Goal: Find specific page/section

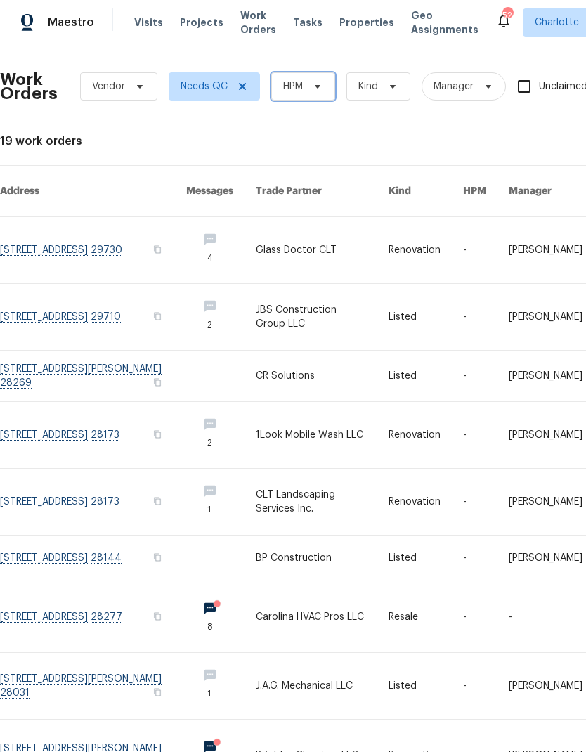
click at [313, 92] on span "HPM" at bounding box center [303, 86] width 64 height 28
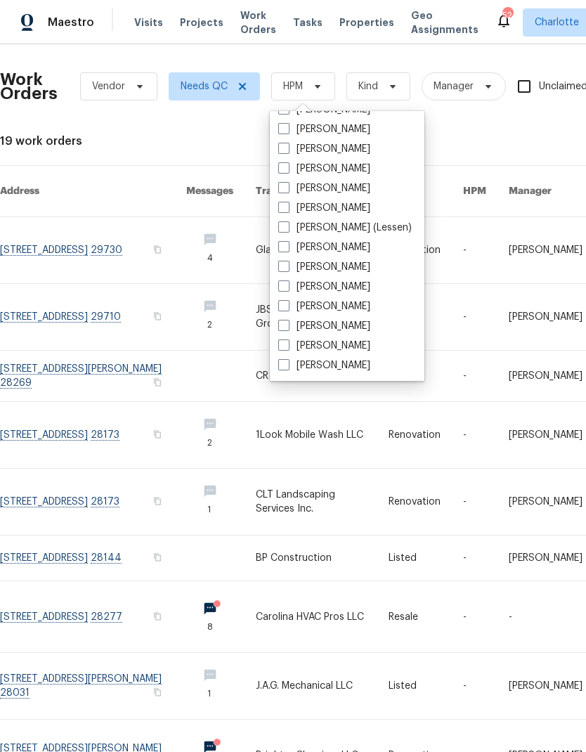
scroll to position [174, 0]
click at [348, 371] on label "[PERSON_NAME]" at bounding box center [324, 366] width 92 height 14
click at [288, 368] on input "[PERSON_NAME]" at bounding box center [282, 363] width 9 height 9
checkbox input "true"
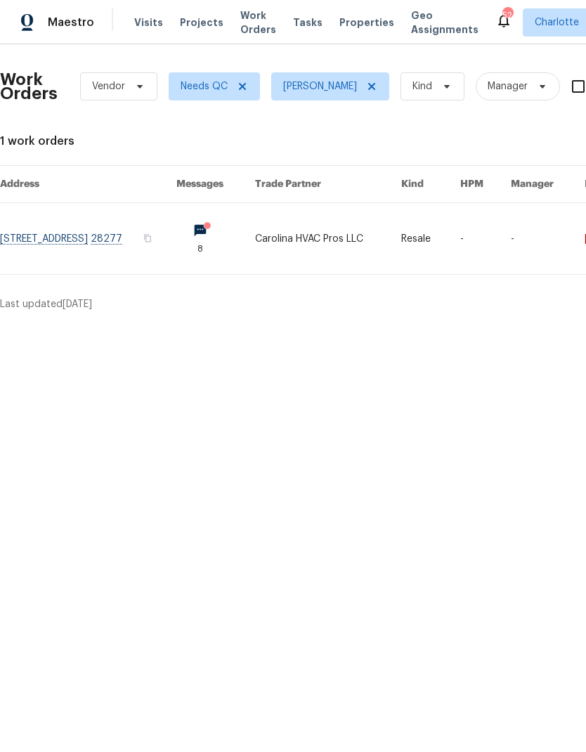
click at [69, 34] on div "Maestro" at bounding box center [47, 22] width 94 height 28
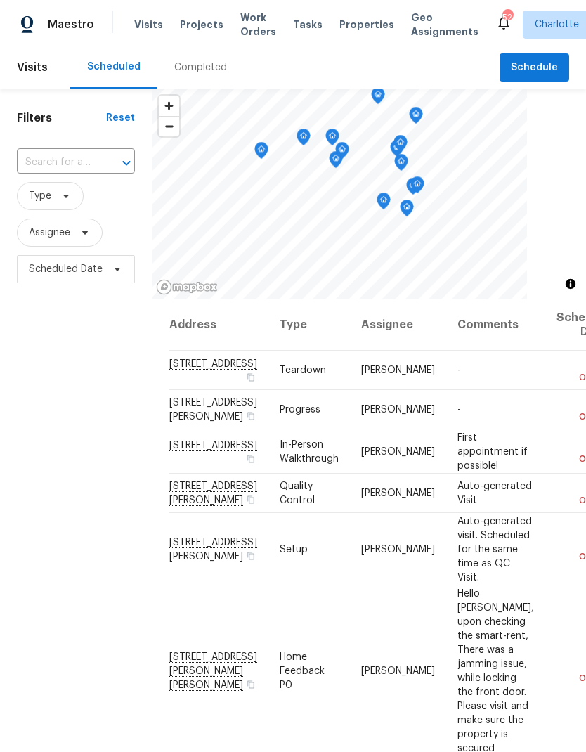
scroll to position [56, 0]
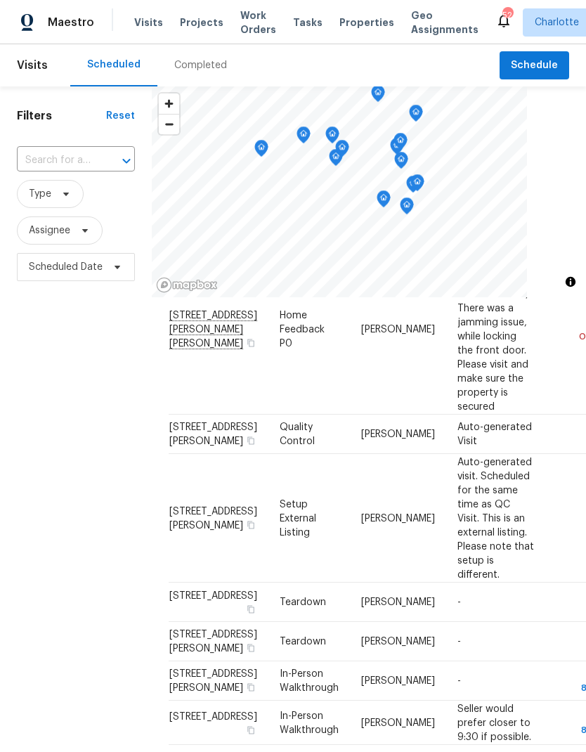
click at [62, 390] on div "Filters Reset ​ Type Assignee Scheduled Date" at bounding box center [76, 492] width 152 height 813
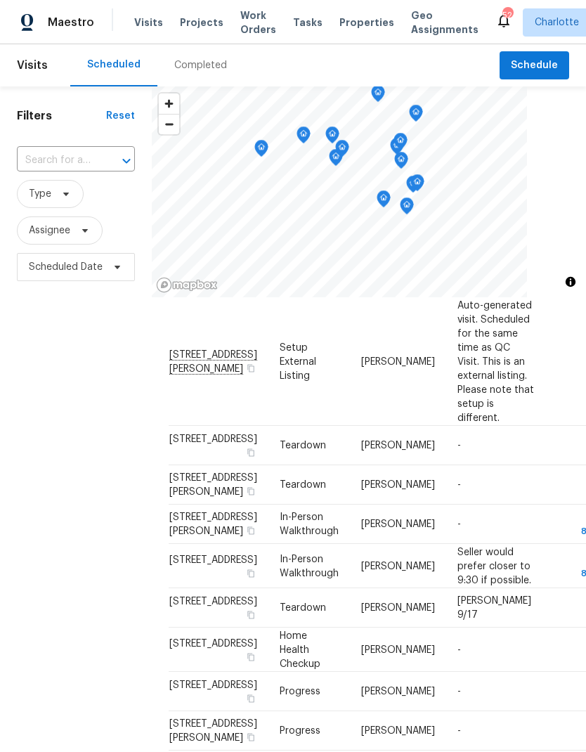
scroll to position [503, 0]
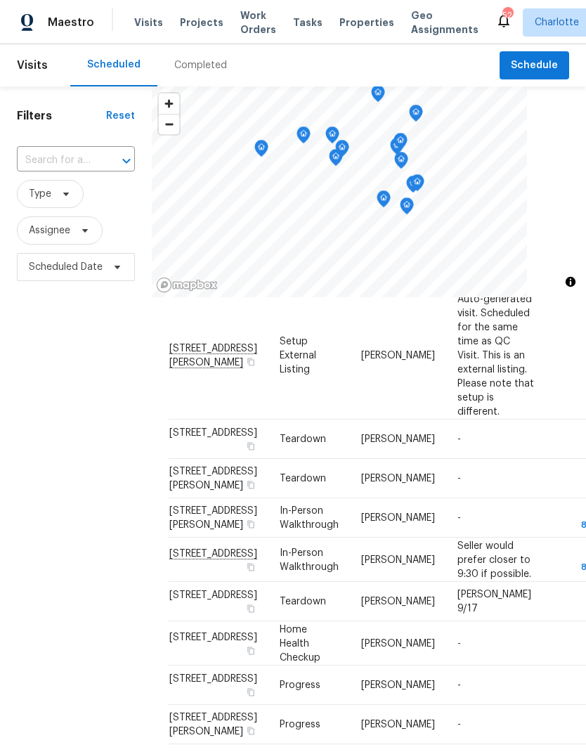
click at [52, 399] on div "Filters Reset ​ Type Assignee Scheduled Date" at bounding box center [76, 492] width 152 height 813
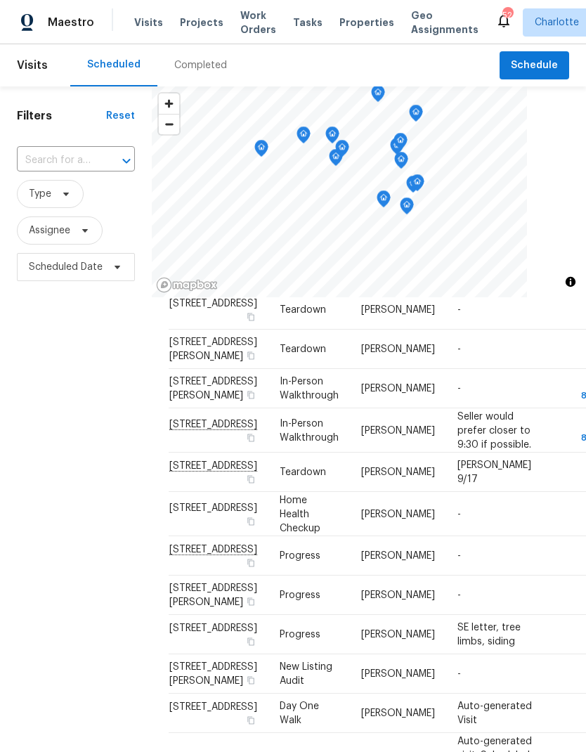
scroll to position [812, 0]
click at [59, 381] on div "Filters Reset ​ Type Assignee Scheduled Date" at bounding box center [76, 492] width 152 height 813
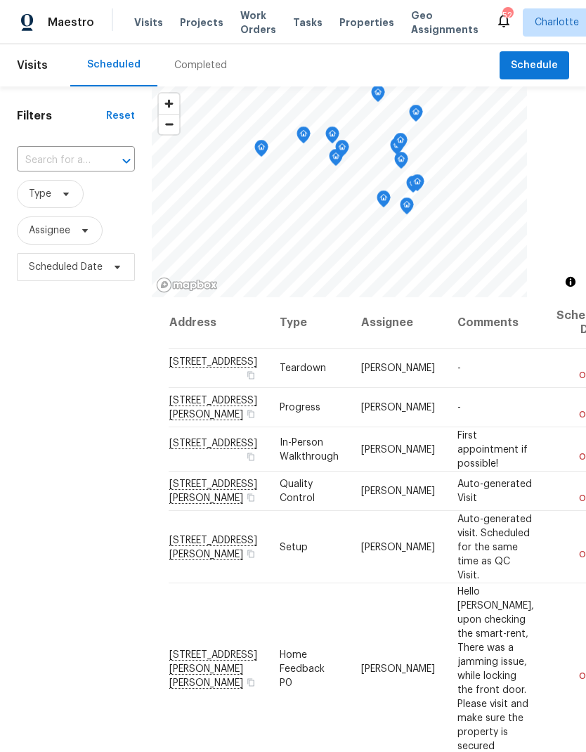
scroll to position [0, 0]
click at [58, 430] on div "Filters Reset ​ Type Assignee Scheduled Date" at bounding box center [76, 492] width 152 height 813
click at [59, 430] on div "Filters Reset ​ Type Assignee Scheduled Date" at bounding box center [76, 492] width 152 height 813
